Goal: Information Seeking & Learning: Learn about a topic

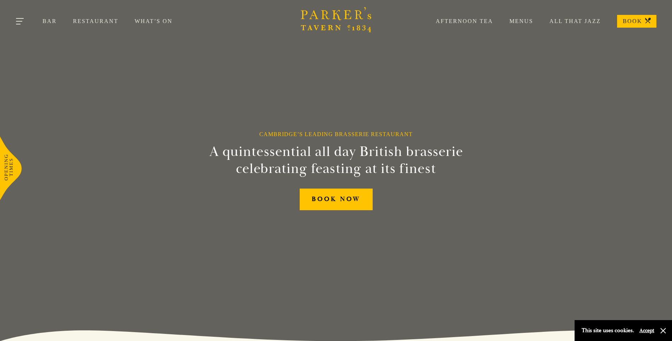
click at [16, 19] on button "Toggle navigation" at bounding box center [20, 22] width 30 height 30
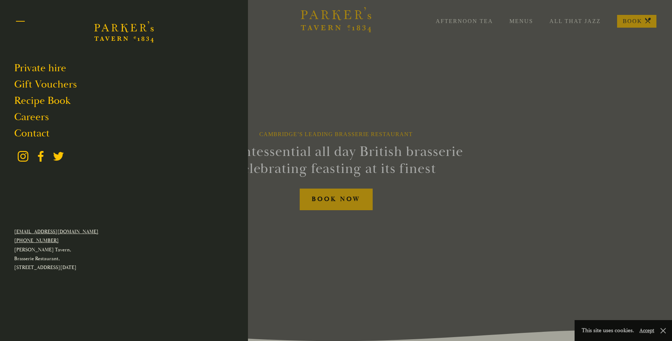
click at [17, 19] on button "Toggle navigation" at bounding box center [20, 22] width 30 height 30
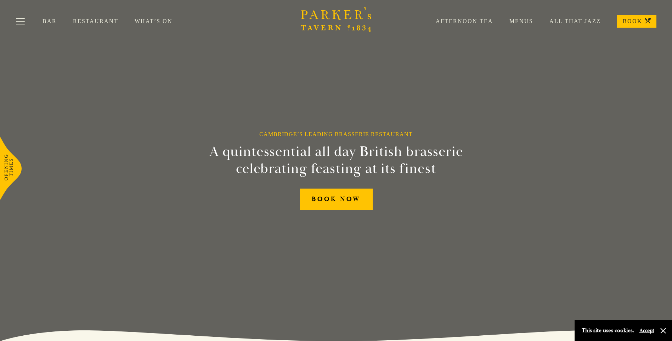
click at [90, 20] on link "Restaurant" at bounding box center [104, 21] width 62 height 7
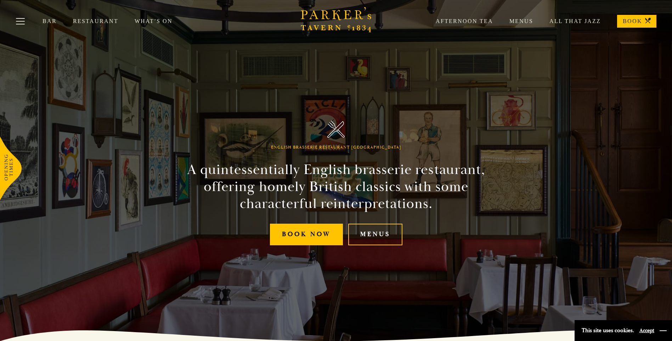
click at [666, 331] on button "button" at bounding box center [663, 330] width 7 height 7
click at [526, 16] on div "Afternoon Tea Menus All That Jazz BOOK" at bounding box center [538, 21] width 237 height 13
click at [524, 21] on link "Menus" at bounding box center [513, 21] width 40 height 7
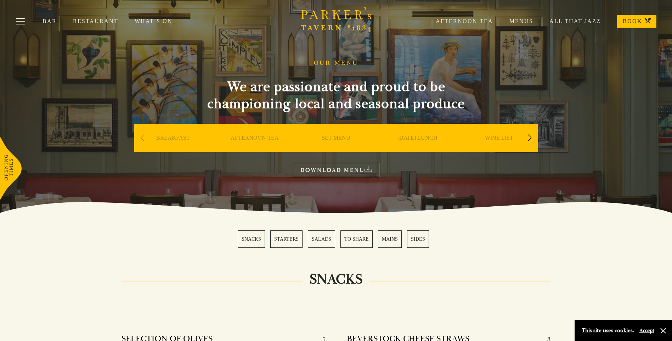
click at [413, 140] on link "SUNDAY LUNCH" at bounding box center [418, 148] width 40 height 28
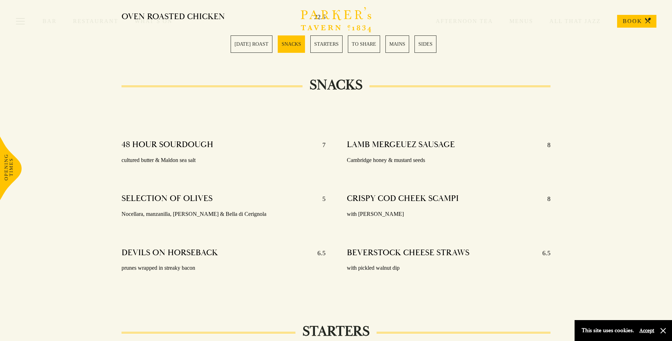
scroll to position [638, 0]
